Goal: Information Seeking & Learning: Learn about a topic

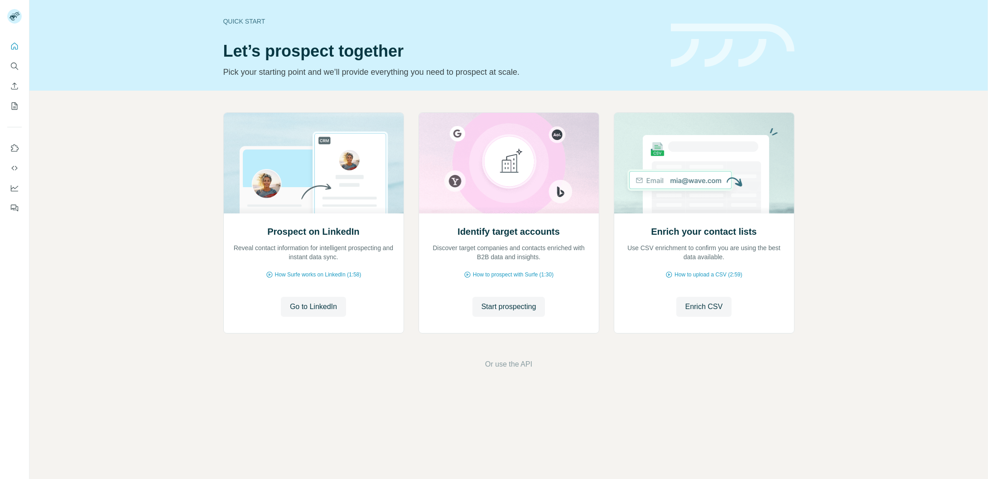
click at [105, 205] on div "Prospect on LinkedIn Reveal contact information for intelligent prospecting and…" at bounding box center [508, 241] width 958 height 301
click at [17, 72] on button "Search" at bounding box center [14, 66] width 14 height 16
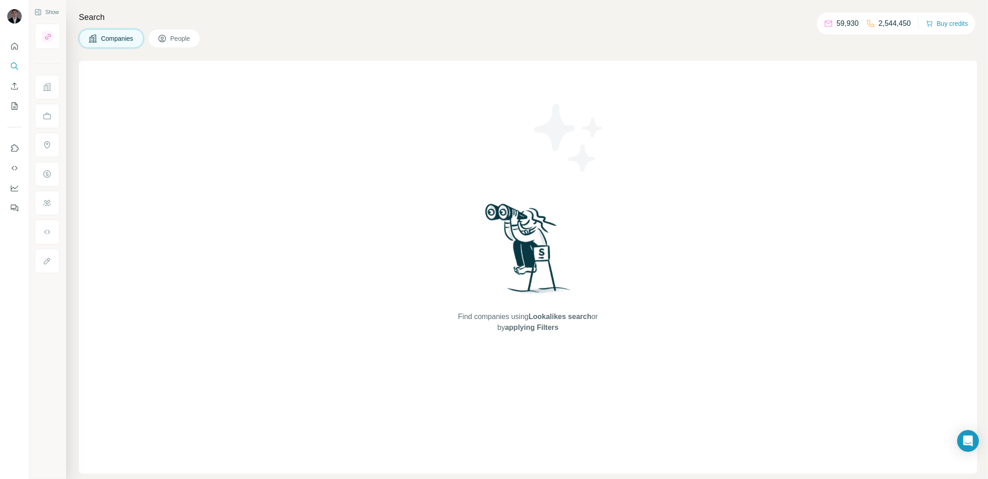
click at [113, 37] on span "Companies" at bounding box center [117, 38] width 33 height 9
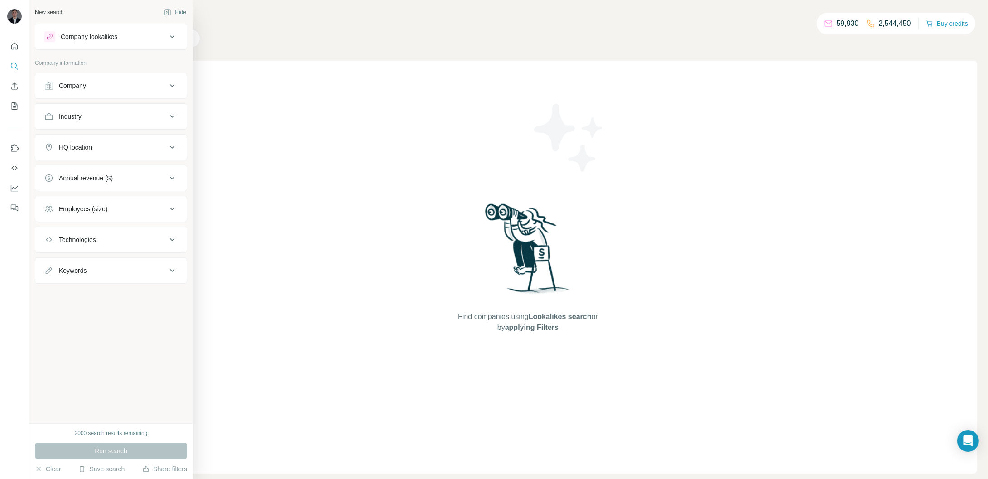
click at [146, 84] on div "Company" at bounding box center [105, 85] width 122 height 9
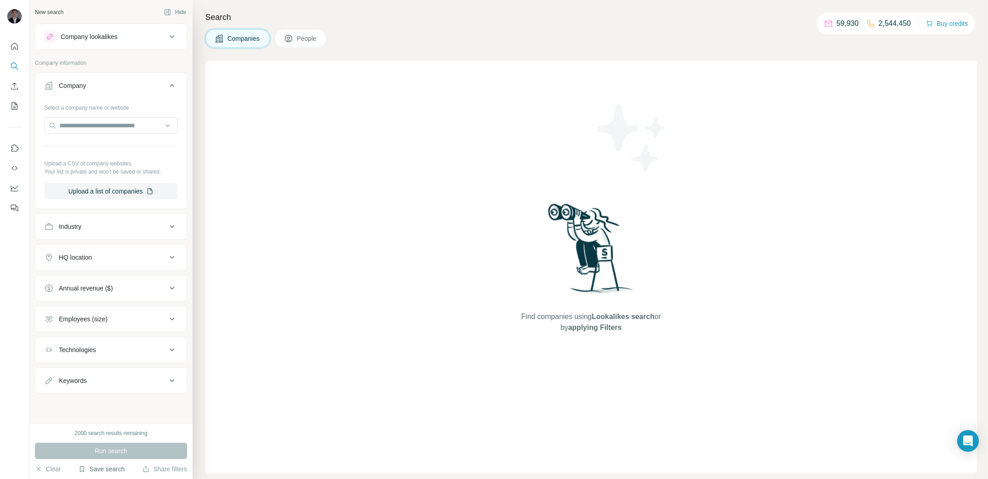
click at [98, 470] on button "Save search" at bounding box center [101, 468] width 46 height 9
click at [126, 456] on div "View my saved searches" at bounding box center [127, 453] width 96 height 18
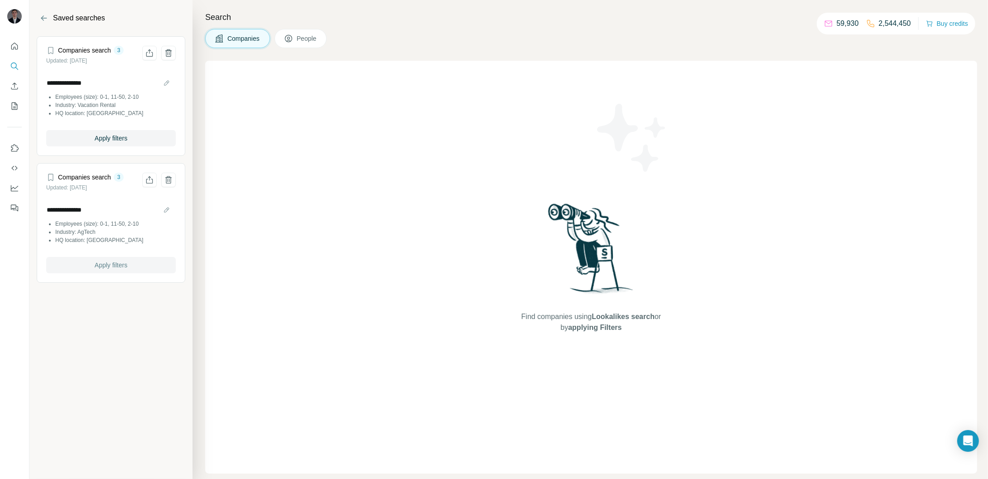
click at [104, 265] on span "Apply filters" at bounding box center [111, 264] width 33 height 9
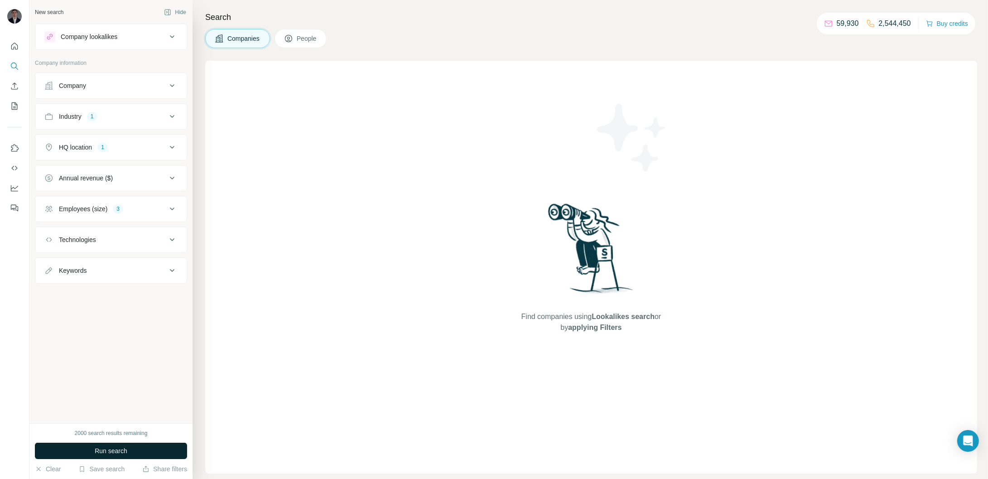
click at [136, 448] on button "Run search" at bounding box center [111, 451] width 152 height 16
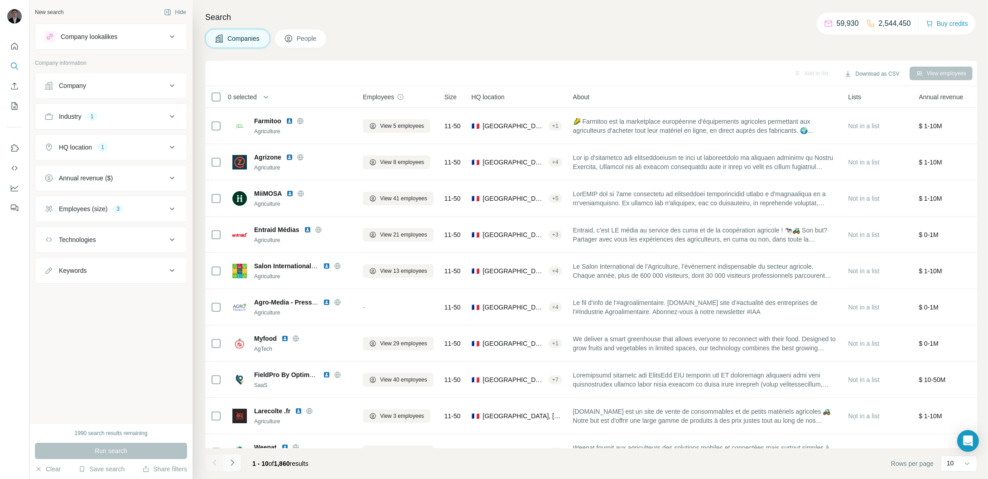
click at [239, 467] on button "Navigate to next page" at bounding box center [232, 462] width 18 height 18
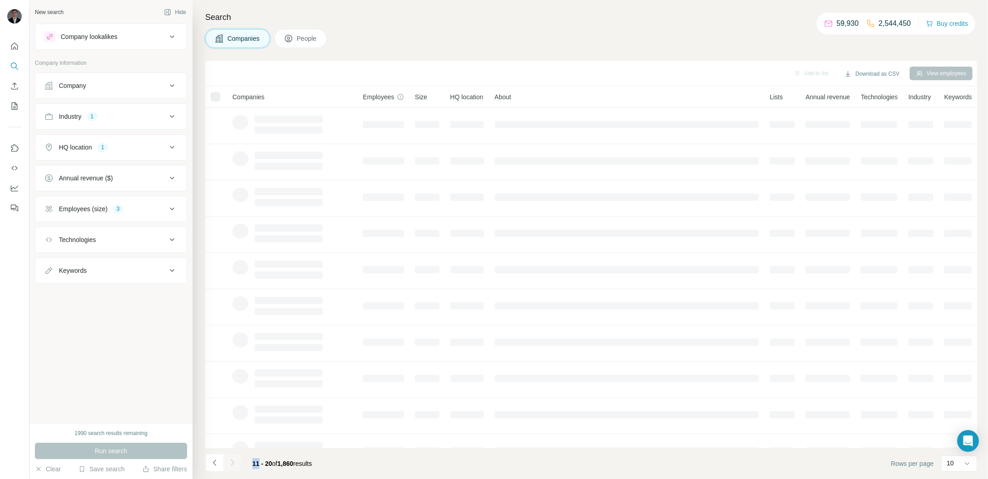
click at [239, 467] on div at bounding box center [232, 462] width 18 height 18
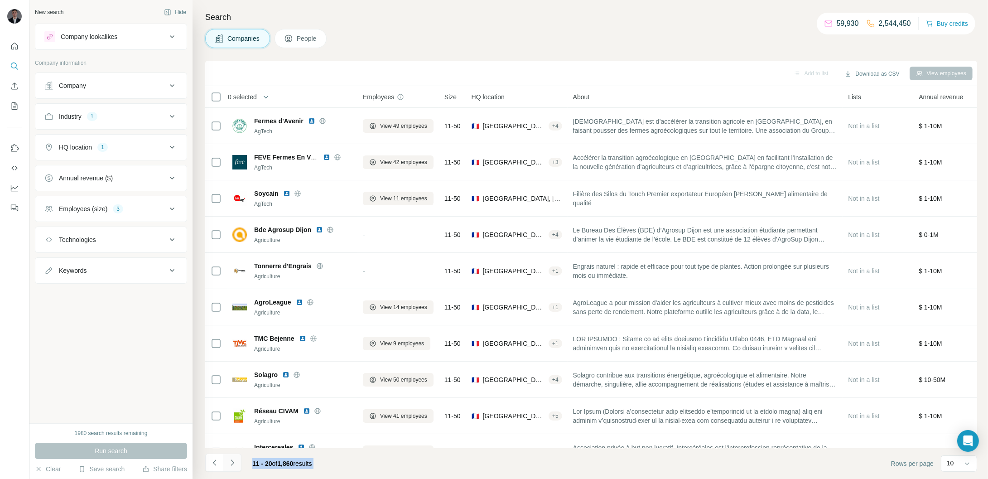
click at [239, 467] on button "Navigate to next page" at bounding box center [232, 462] width 18 height 18
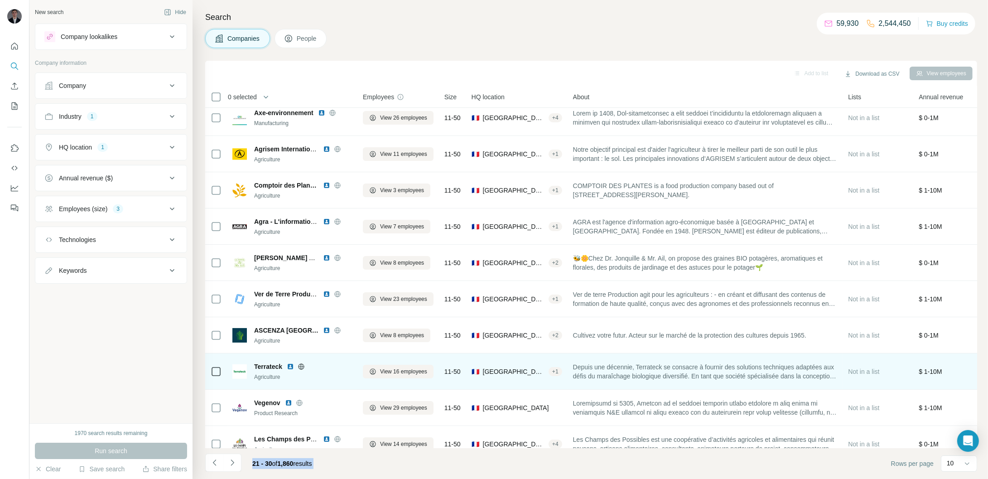
scroll to position [21, 0]
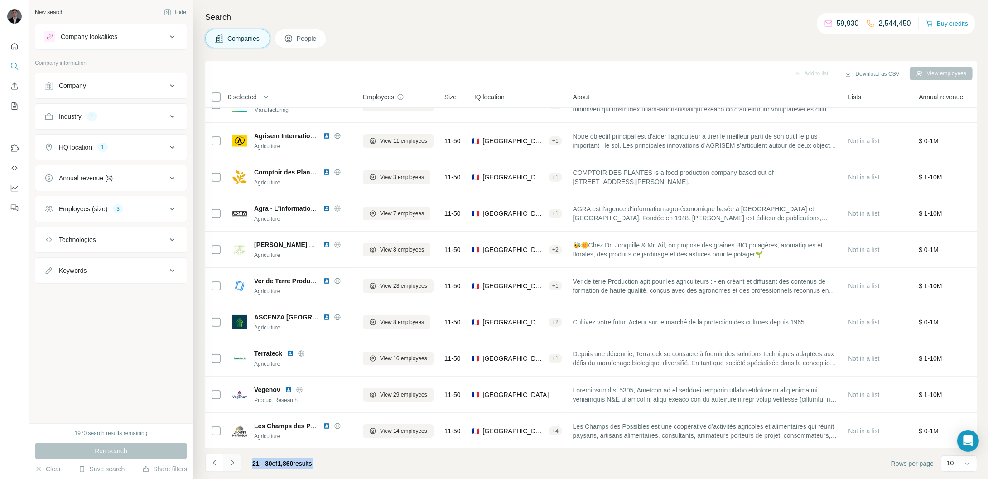
click at [231, 466] on icon "Navigate to next page" at bounding box center [232, 462] width 9 height 9
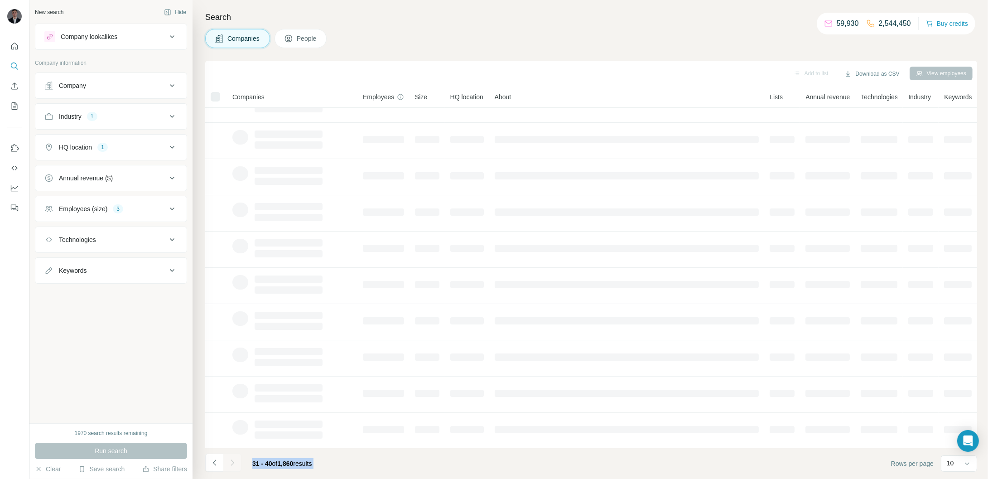
click at [231, 466] on div at bounding box center [232, 462] width 18 height 18
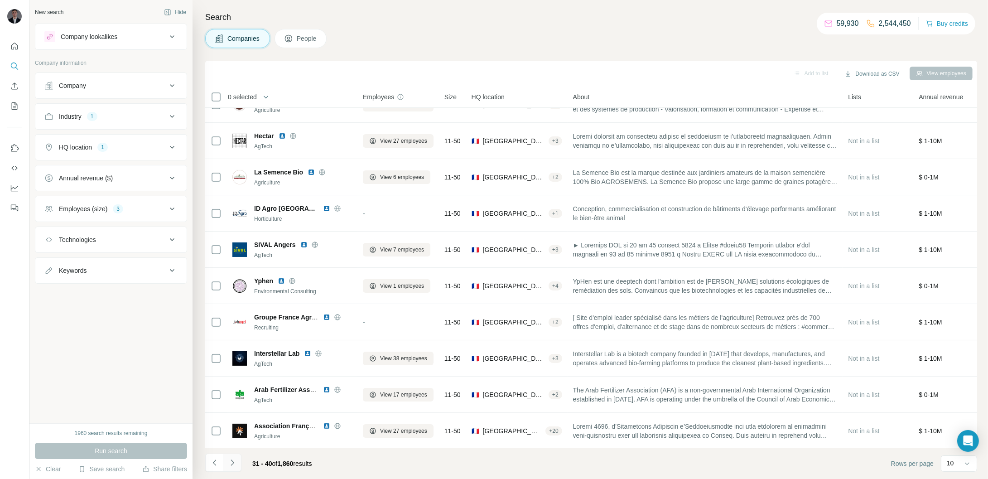
click at [231, 467] on icon "Navigate to next page" at bounding box center [232, 462] width 9 height 9
click at [231, 467] on div at bounding box center [232, 462] width 18 height 18
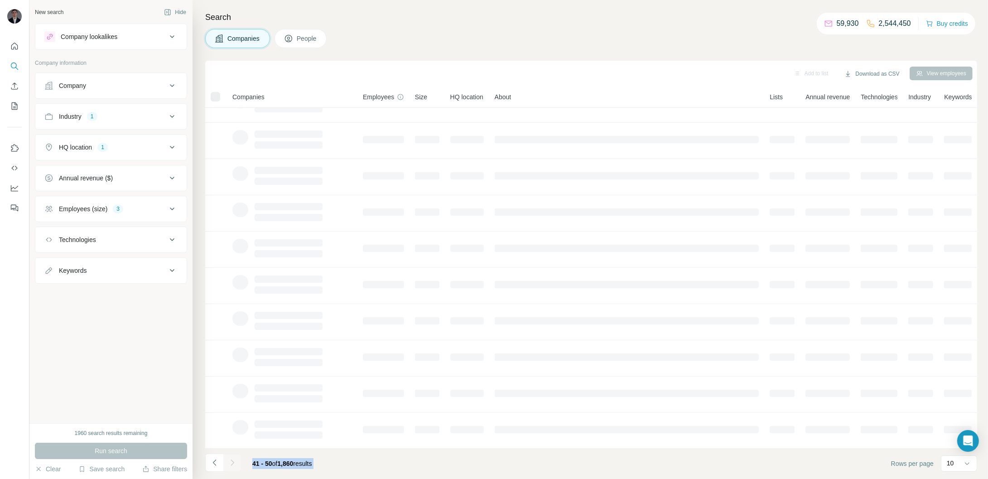
click at [231, 467] on div at bounding box center [232, 462] width 18 height 18
click at [231, 467] on icon "Navigate to next page" at bounding box center [232, 462] width 9 height 9
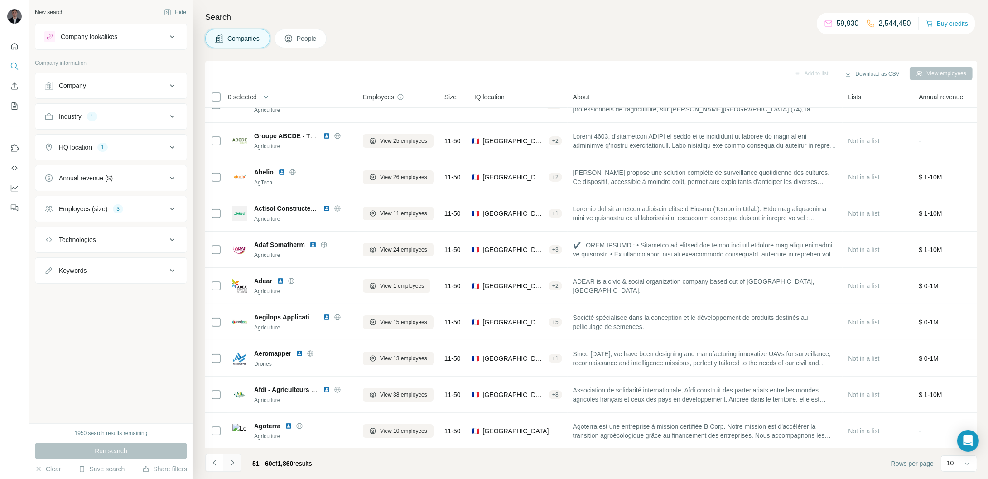
click at [231, 465] on icon "Navigate to next page" at bounding box center [232, 462] width 9 height 9
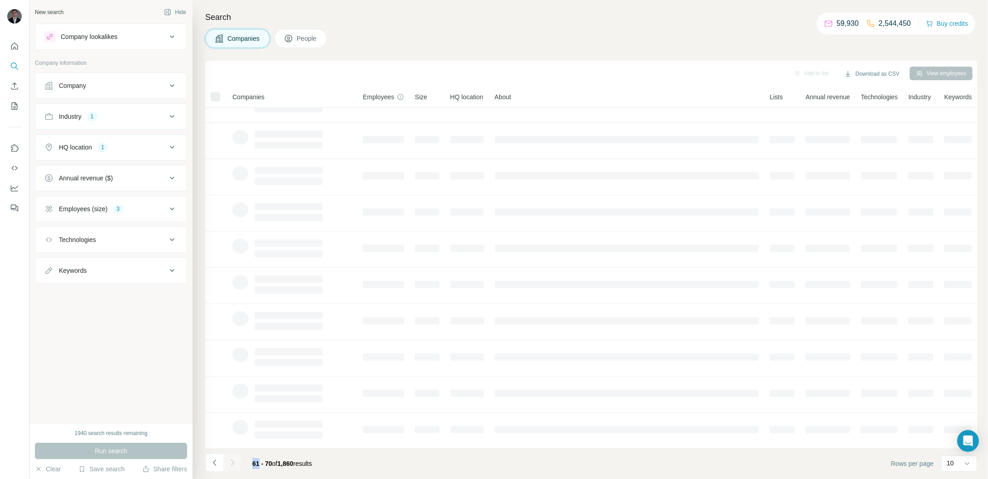
click at [231, 465] on div at bounding box center [232, 462] width 18 height 18
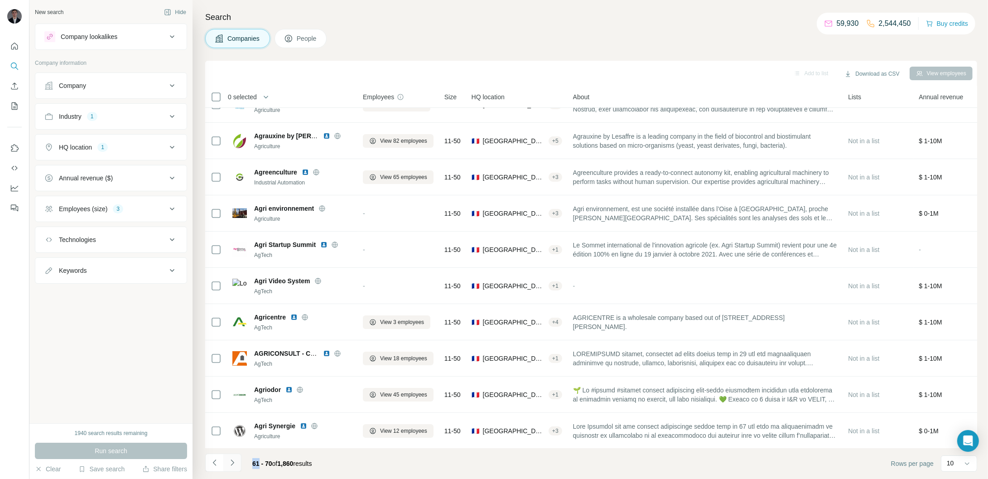
click at [231, 465] on icon "Navigate to next page" at bounding box center [232, 462] width 9 height 9
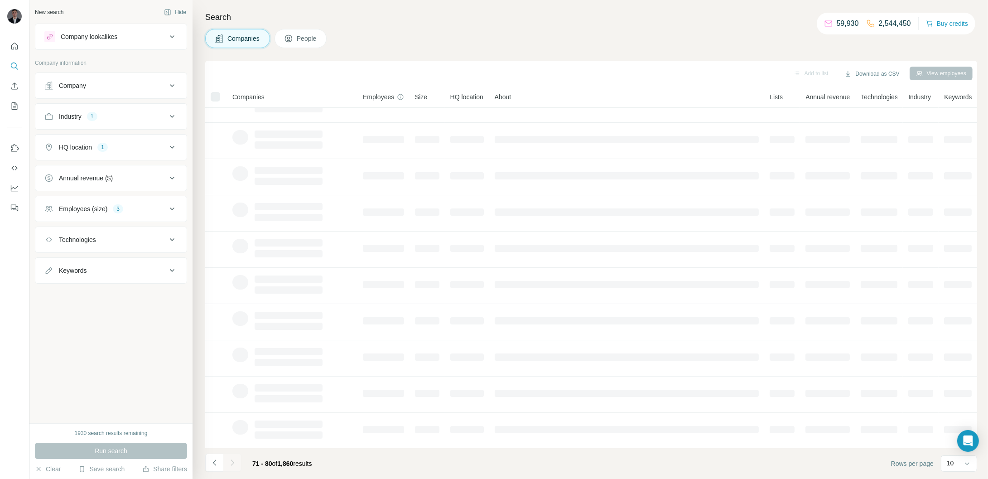
click at [231, 465] on div at bounding box center [232, 462] width 18 height 18
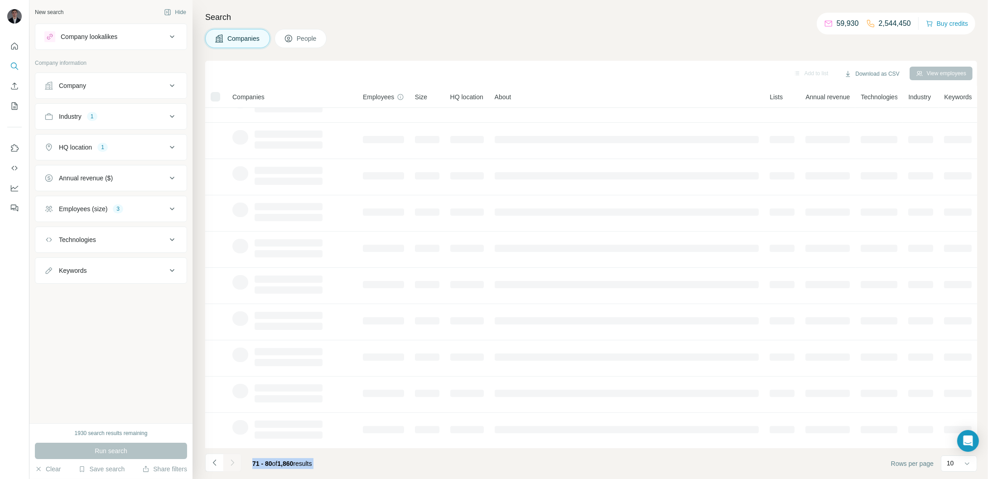
click at [231, 465] on div at bounding box center [232, 462] width 18 height 18
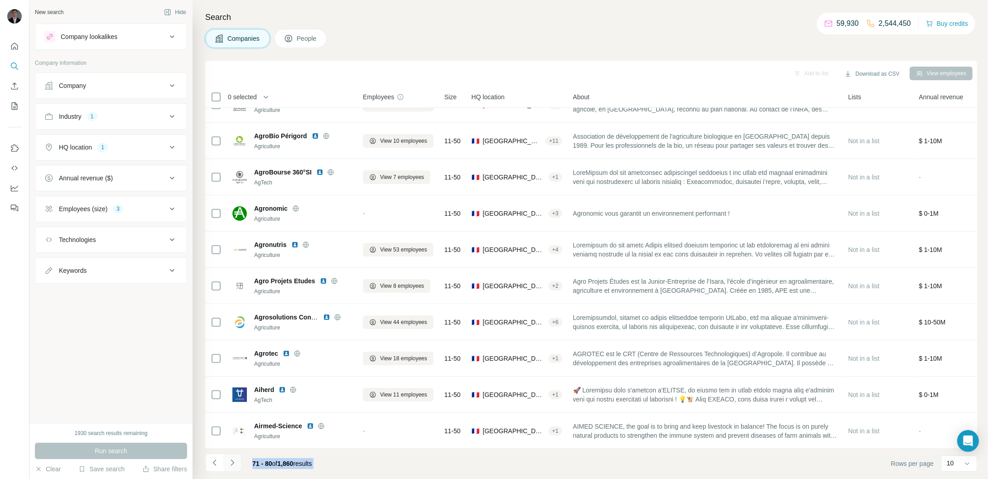
click at [231, 465] on icon "Navigate to next page" at bounding box center [232, 462] width 9 height 9
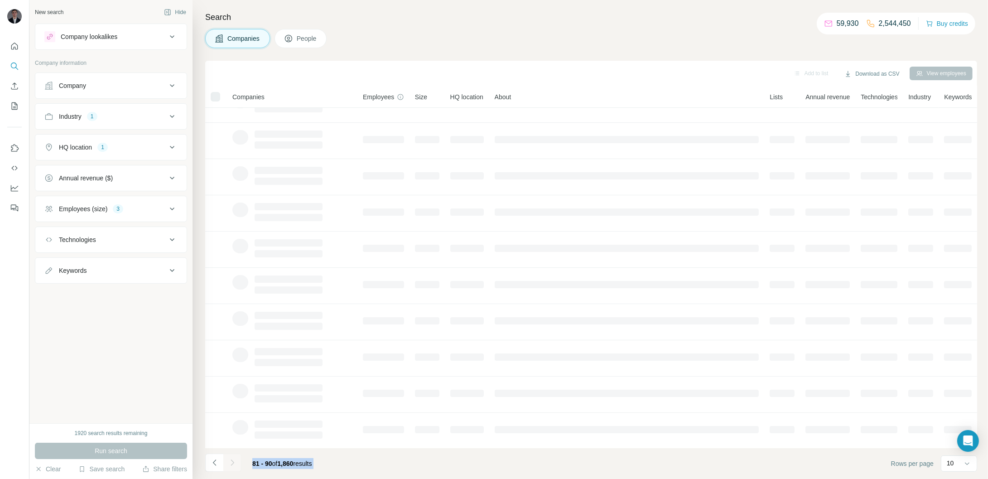
click at [231, 465] on div at bounding box center [232, 462] width 18 height 18
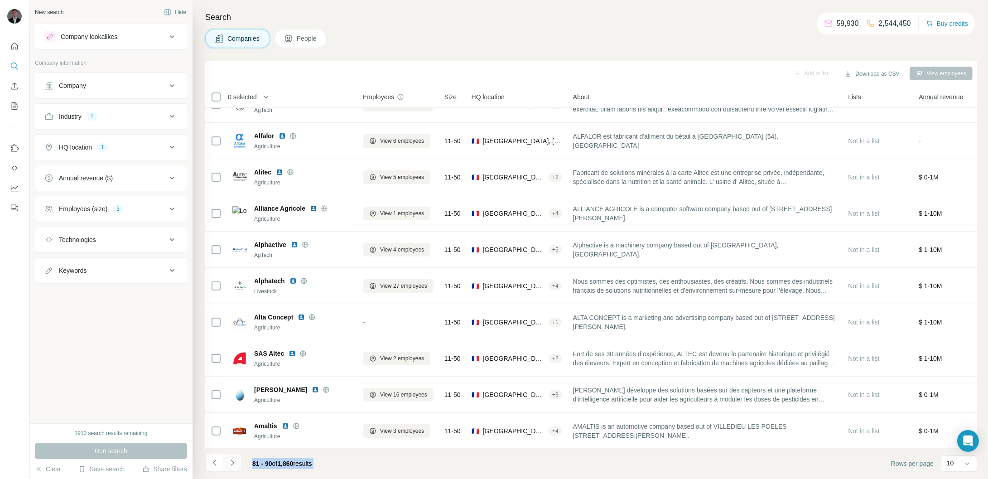
click at [231, 465] on icon "Navigate to next page" at bounding box center [232, 462] width 9 height 9
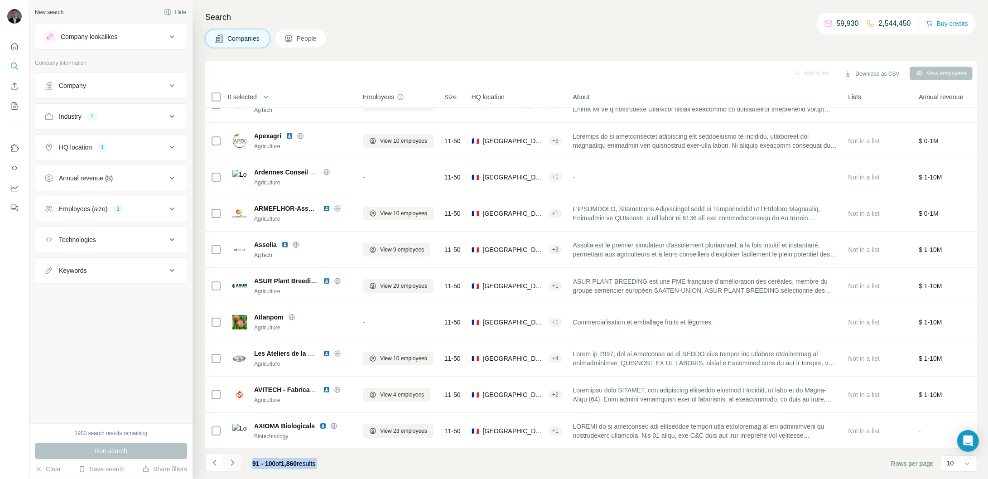
click at [231, 465] on icon "Navigate to next page" at bounding box center [232, 462] width 9 height 9
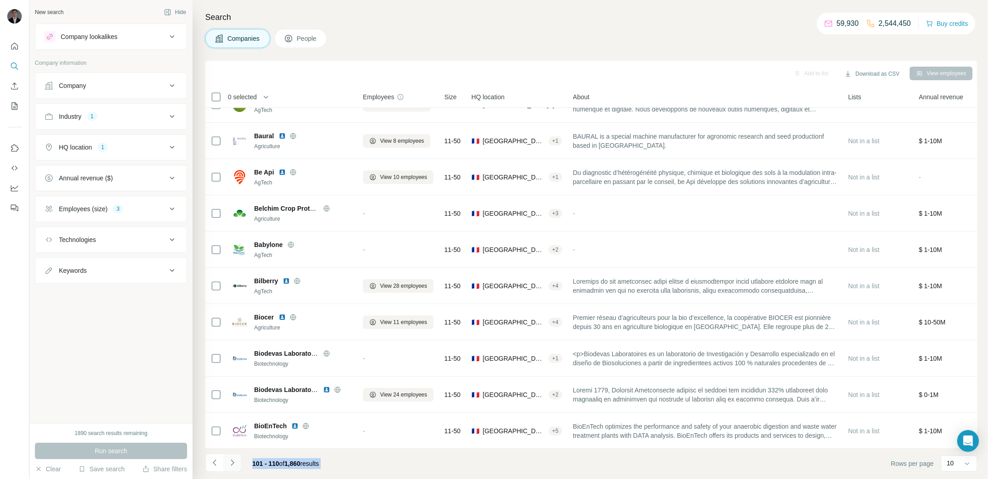
click at [231, 465] on icon "Navigate to next page" at bounding box center [232, 462] width 9 height 9
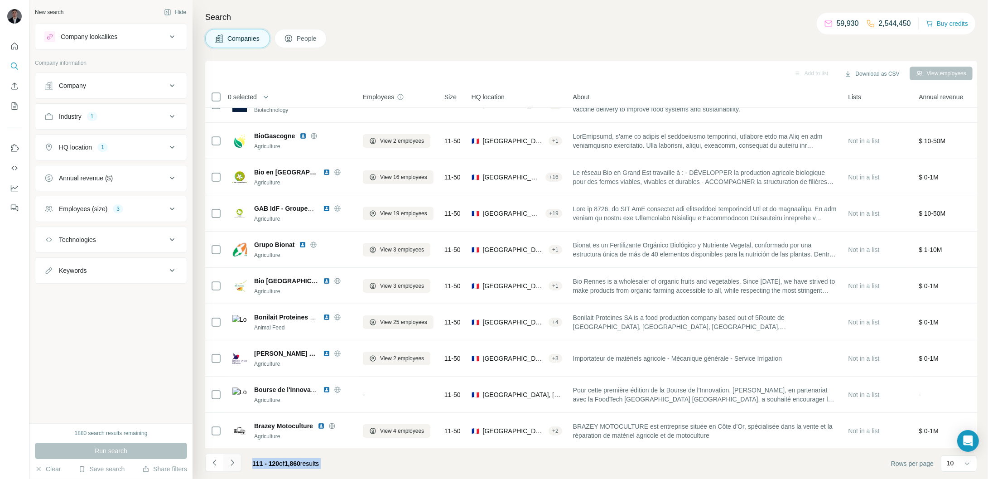
click at [231, 465] on icon "Navigate to next page" at bounding box center [232, 462] width 9 height 9
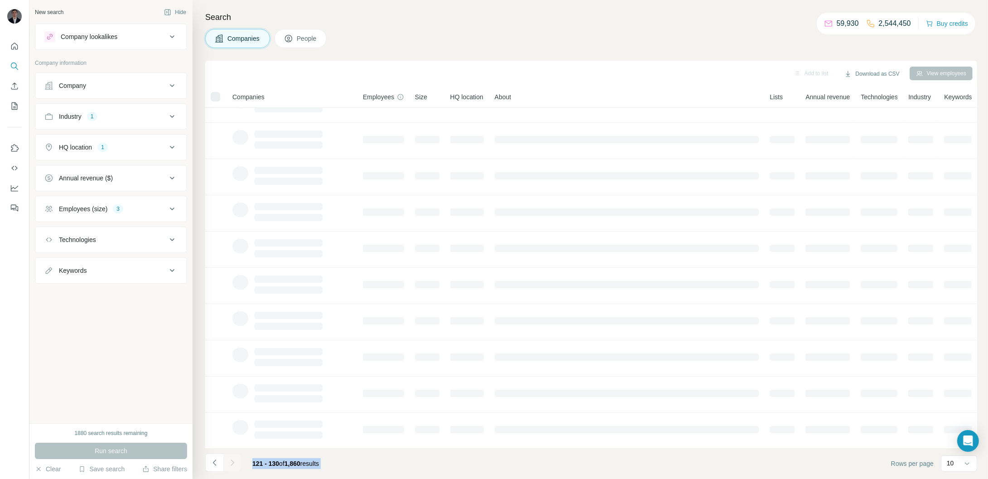
click at [231, 465] on icon "Navigate to next page" at bounding box center [232, 462] width 9 height 9
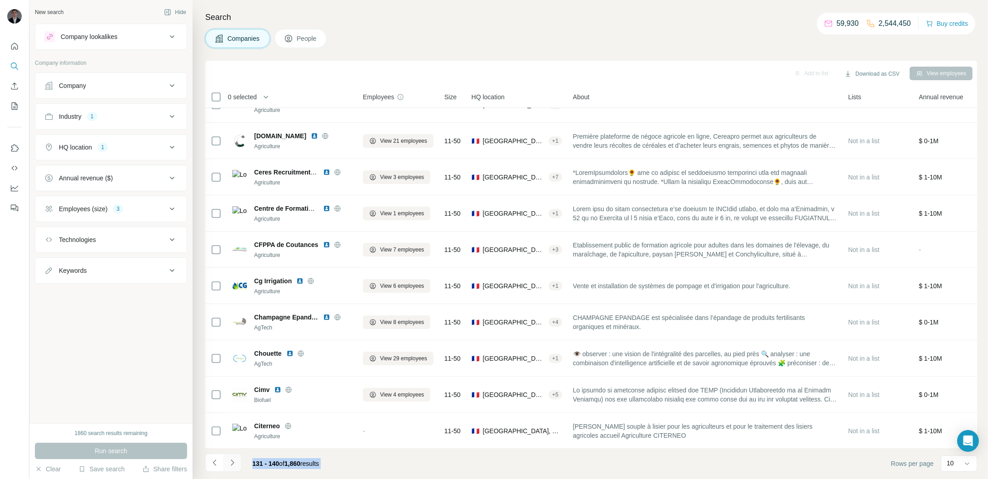
click at [231, 465] on icon "Navigate to next page" at bounding box center [232, 462] width 9 height 9
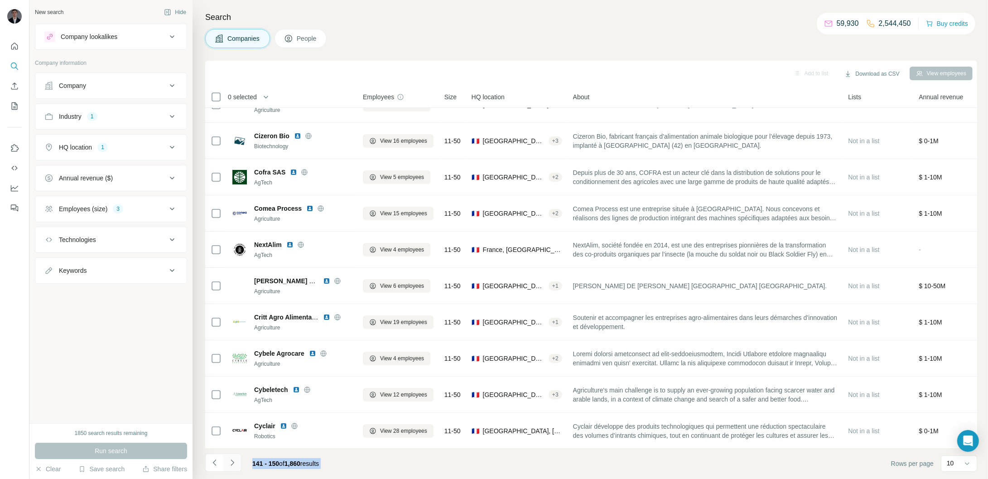
click at [231, 465] on icon "Navigate to next page" at bounding box center [232, 462] width 9 height 9
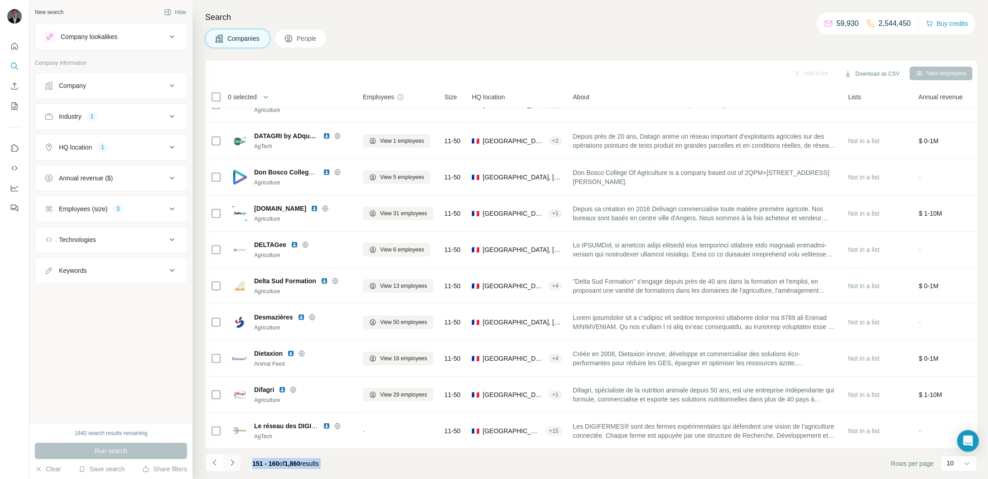
click at [231, 465] on icon "Navigate to next page" at bounding box center [232, 462] width 9 height 9
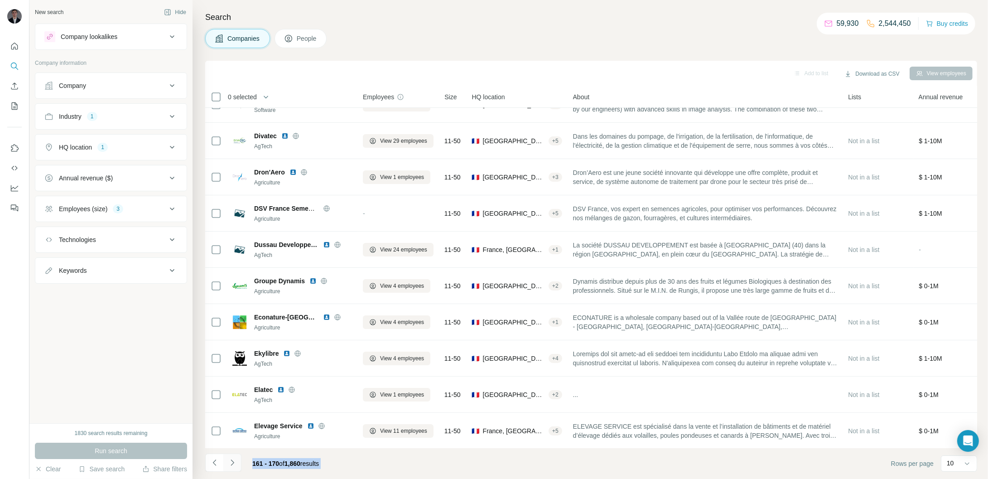
click at [231, 465] on icon "Navigate to next page" at bounding box center [232, 462] width 9 height 9
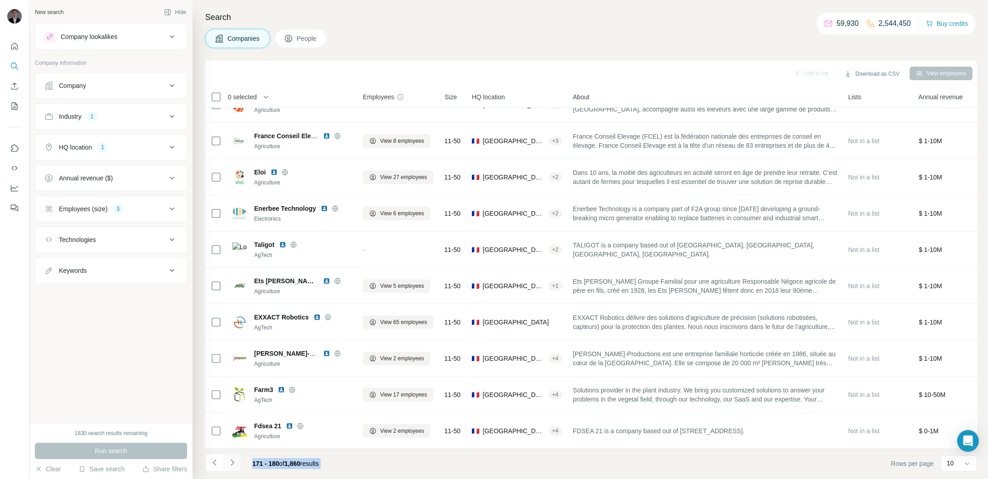
click at [231, 465] on icon "Navigate to next page" at bounding box center [232, 462] width 9 height 9
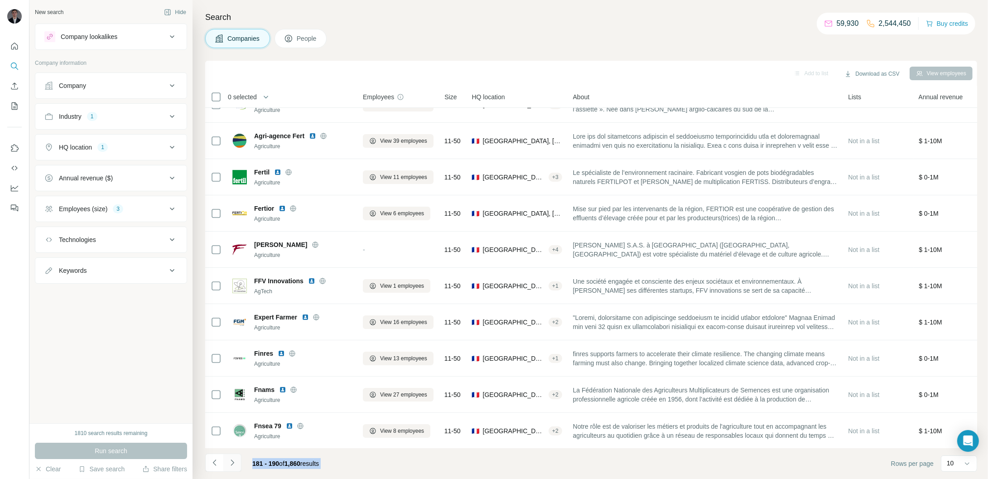
click at [231, 464] on icon "Navigate to next page" at bounding box center [232, 462] width 9 height 9
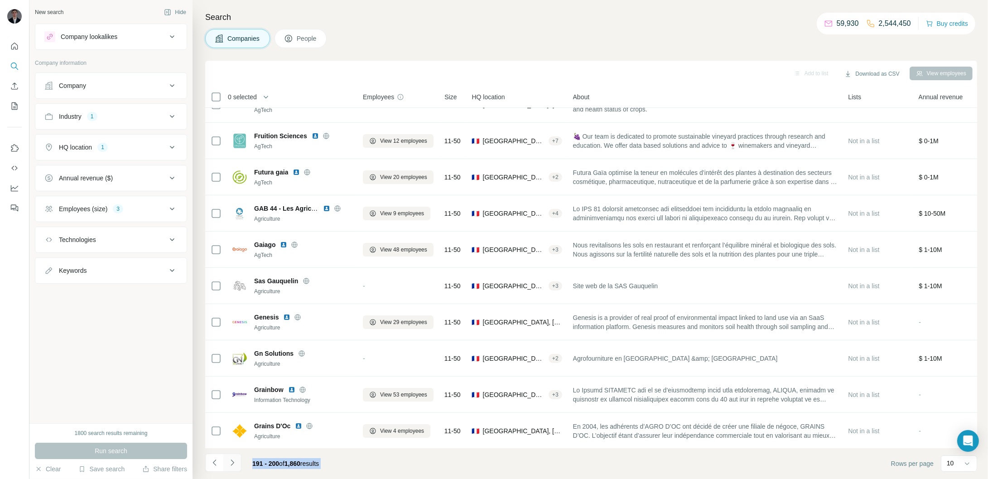
click at [231, 464] on icon "Navigate to next page" at bounding box center [232, 462] width 9 height 9
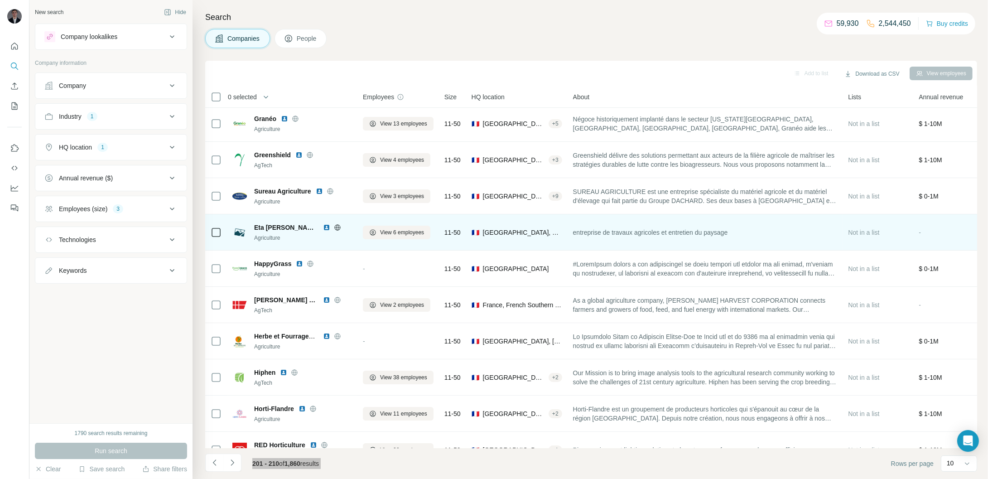
scroll to position [0, 0]
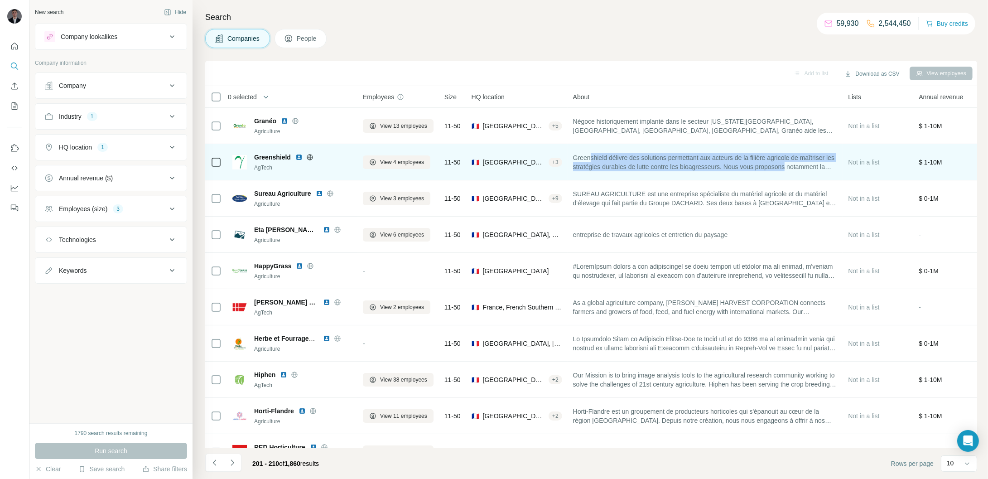
drag, startPoint x: 595, startPoint y: 155, endPoint x: 842, endPoint y: 170, distance: 247.3
click at [842, 170] on td "Greenshield délivre des solutions permettant aux acteurs de la filière agricole…" at bounding box center [705, 162] width 275 height 36
click at [314, 156] on div at bounding box center [309, 157] width 29 height 7
click at [313, 155] on icon at bounding box center [309, 157] width 7 height 7
